Goal: Information Seeking & Learning: Learn about a topic

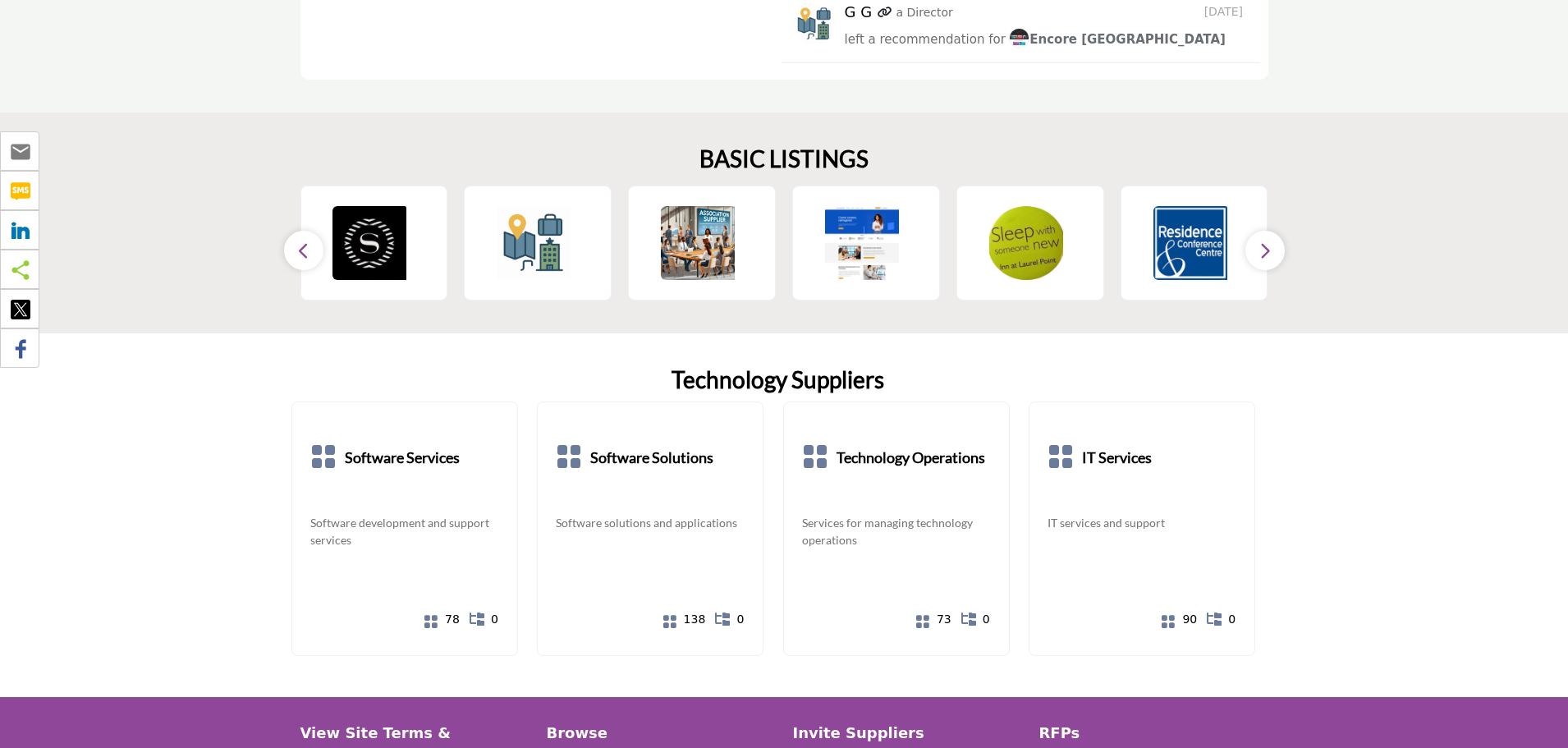
scroll to position [3080, 0]
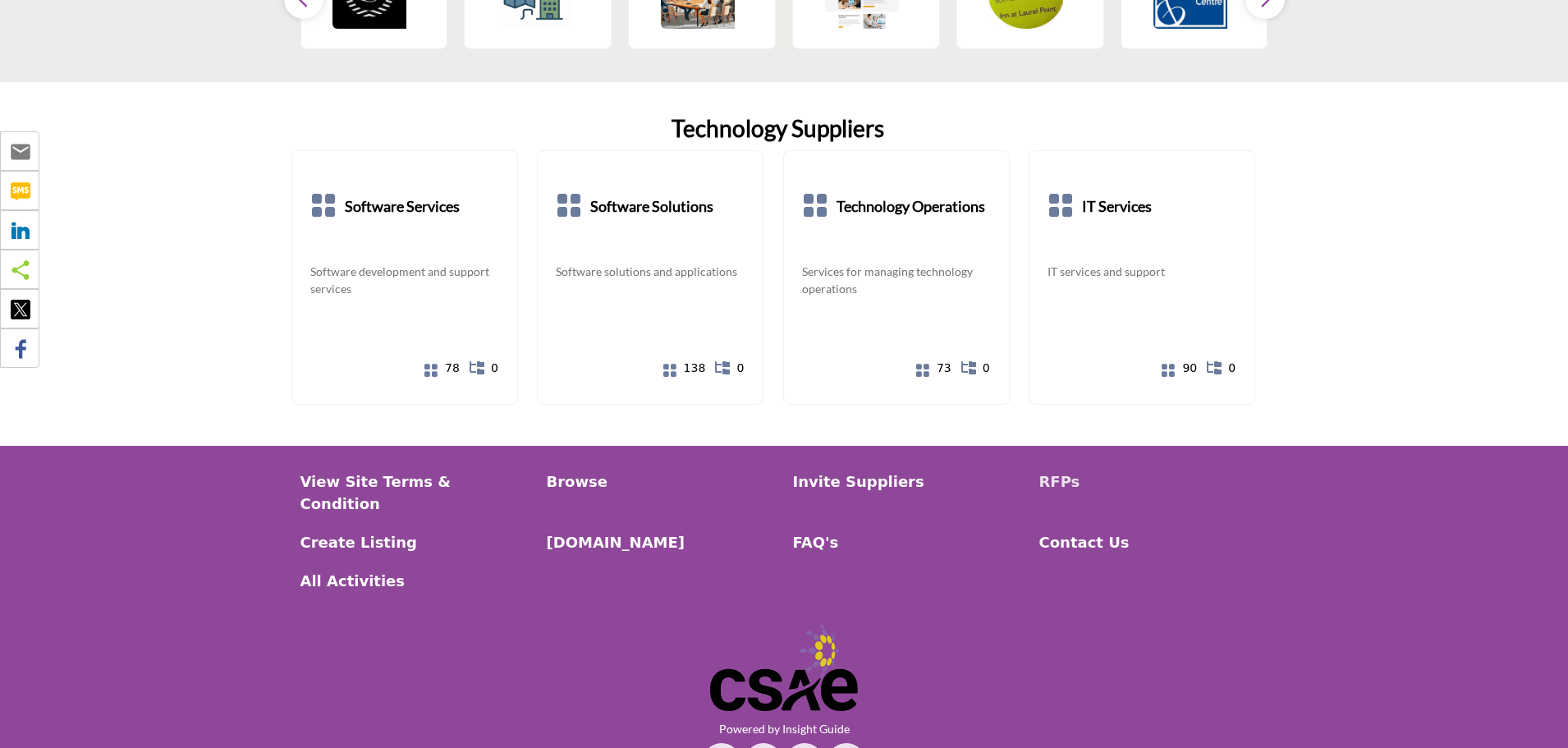
click at [1056, 470] on p "RFPs" at bounding box center [1154, 481] width 229 height 23
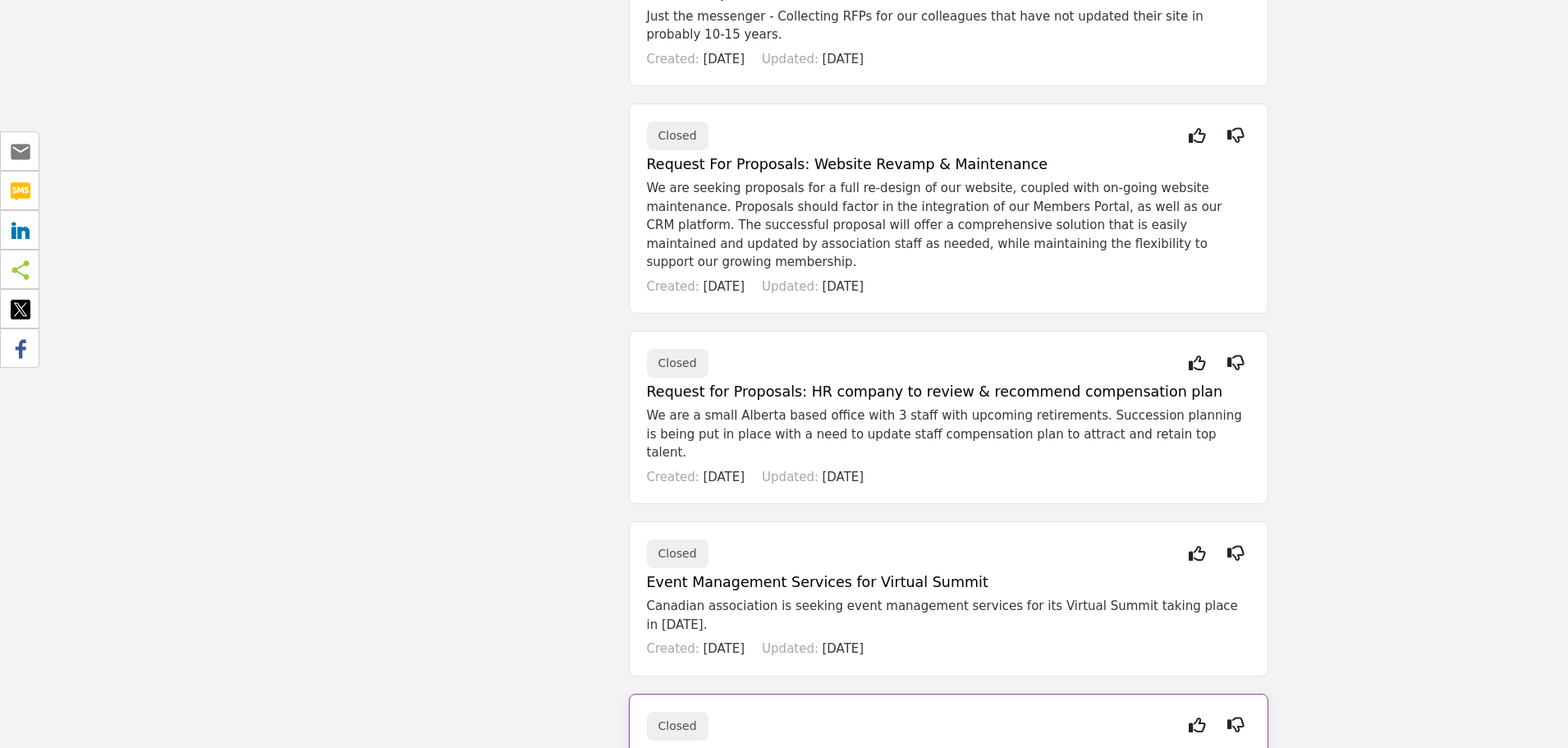
scroll to position [3366, 0]
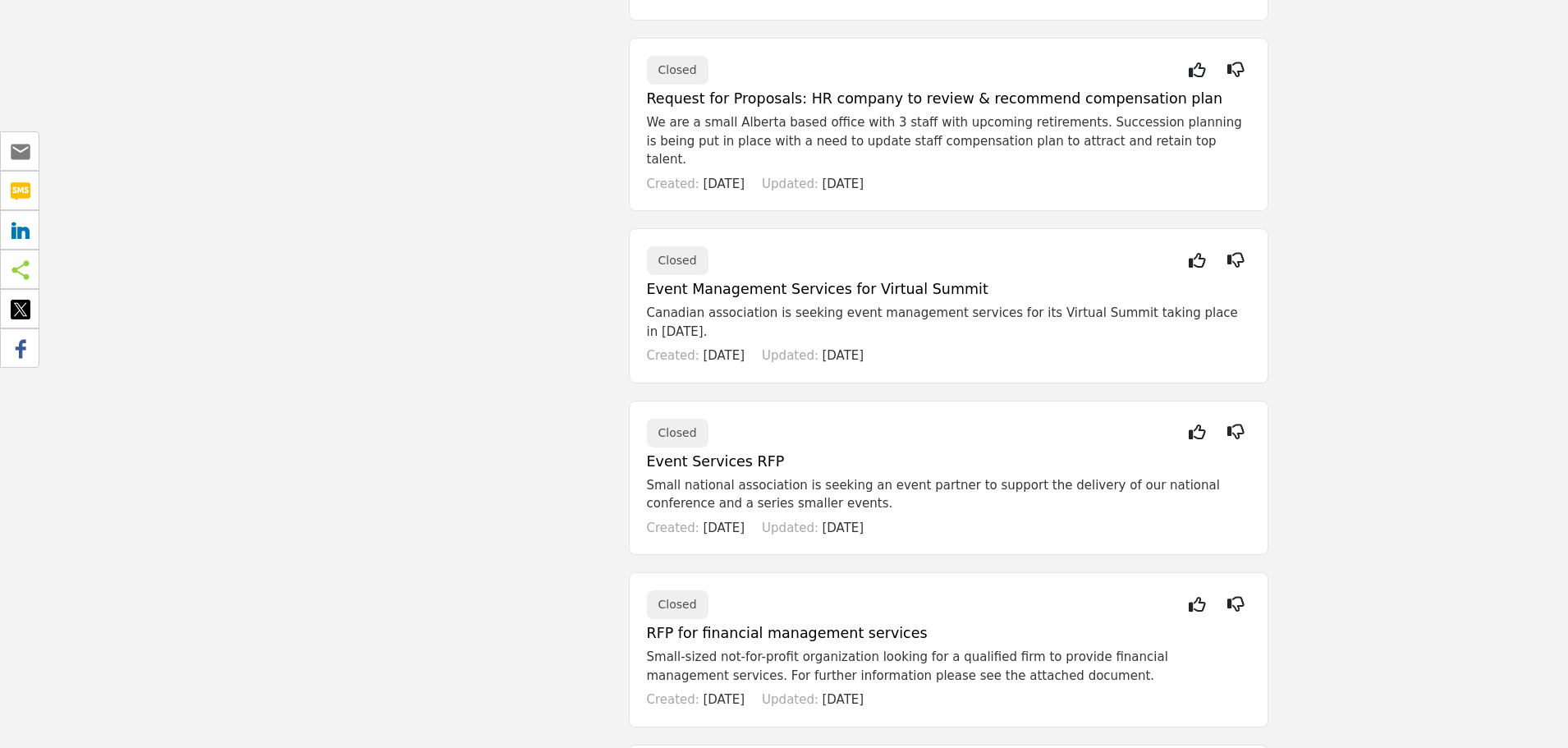
drag, startPoint x: 687, startPoint y: 331, endPoint x: 680, endPoint y: 321, distance: 12.2
click at [686, 453] on h5 "Event Services RFP" at bounding box center [948, 462] width 604 height 18
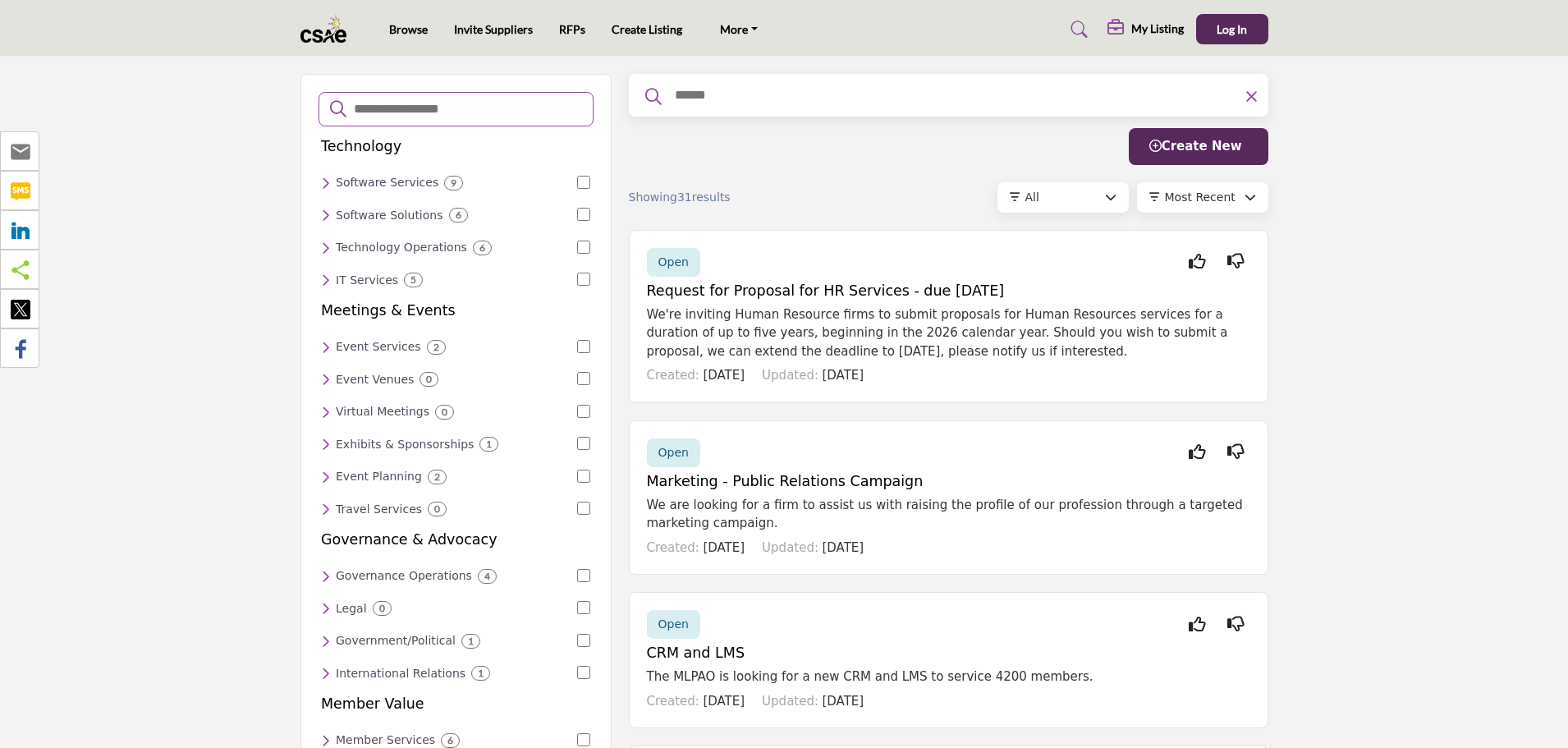
click at [357, 437] on h6 "Exhibits & Sponsorships" at bounding box center [404, 444] width 138 height 14
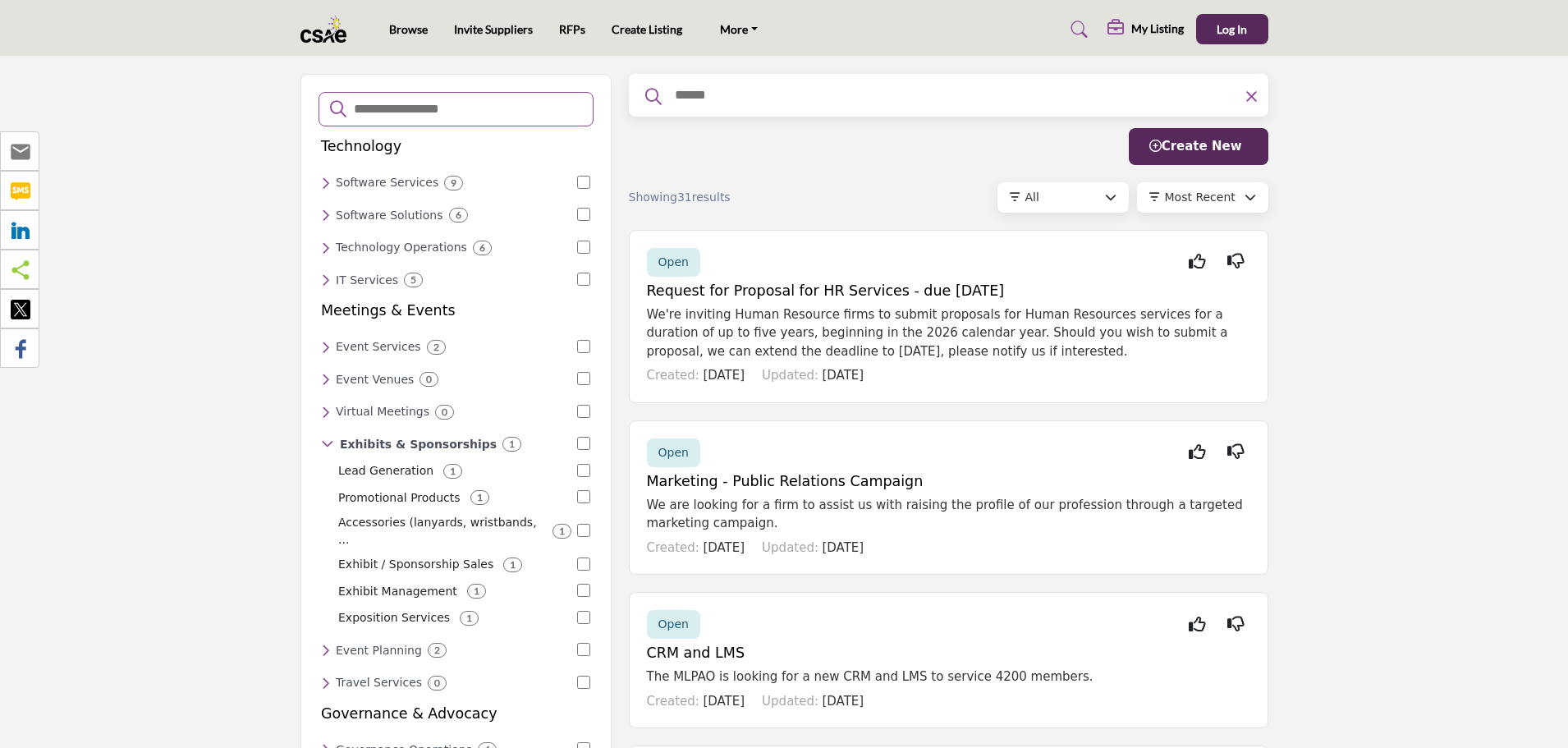
click at [383, 609] on p "Exposition Services" at bounding box center [394, 618] width 112 height 18
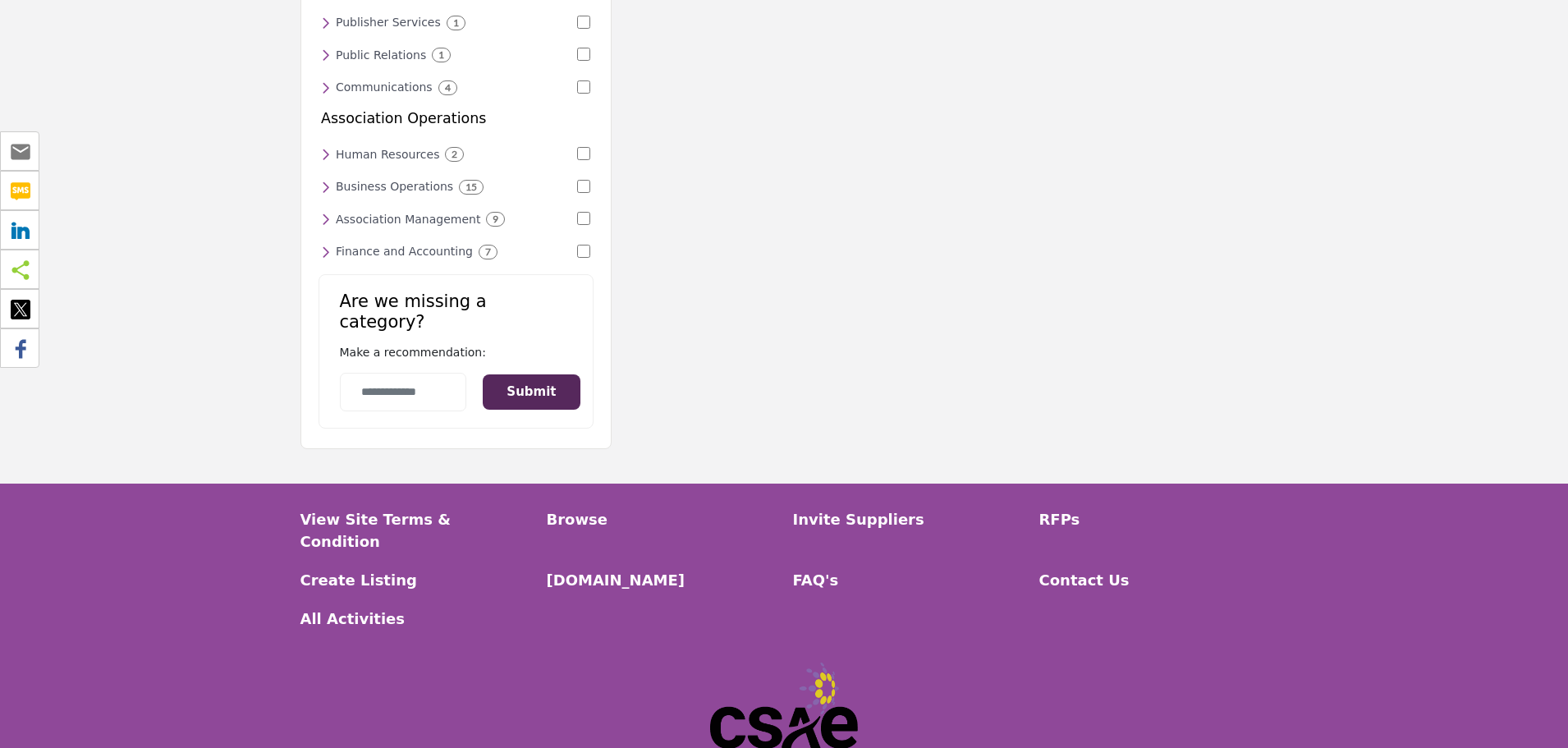
scroll to position [1099, 0]
